Goal: Subscribe to service/newsletter

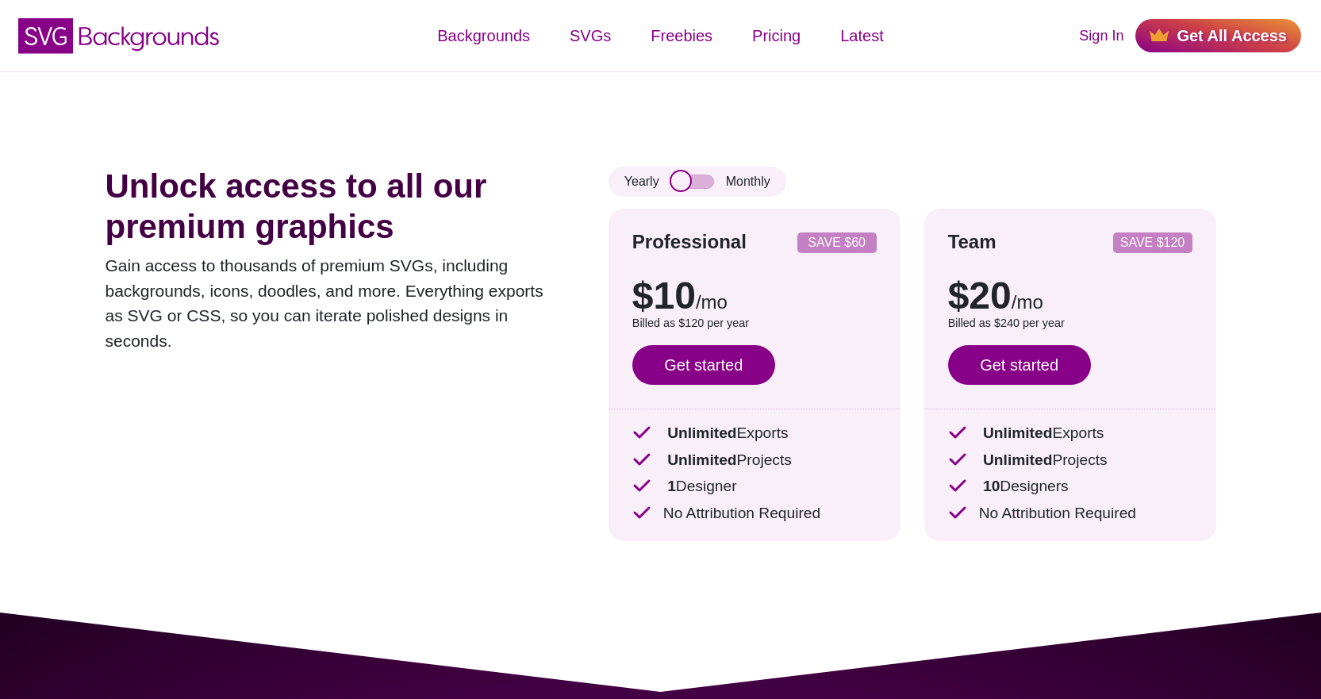
click at [700, 180] on input "checkbox" at bounding box center [692, 182] width 43 height 14
checkbox input "true"
click at [143, 48] on icon at bounding box center [149, 39] width 140 height 25
